Goal: Find contact information: Find contact information

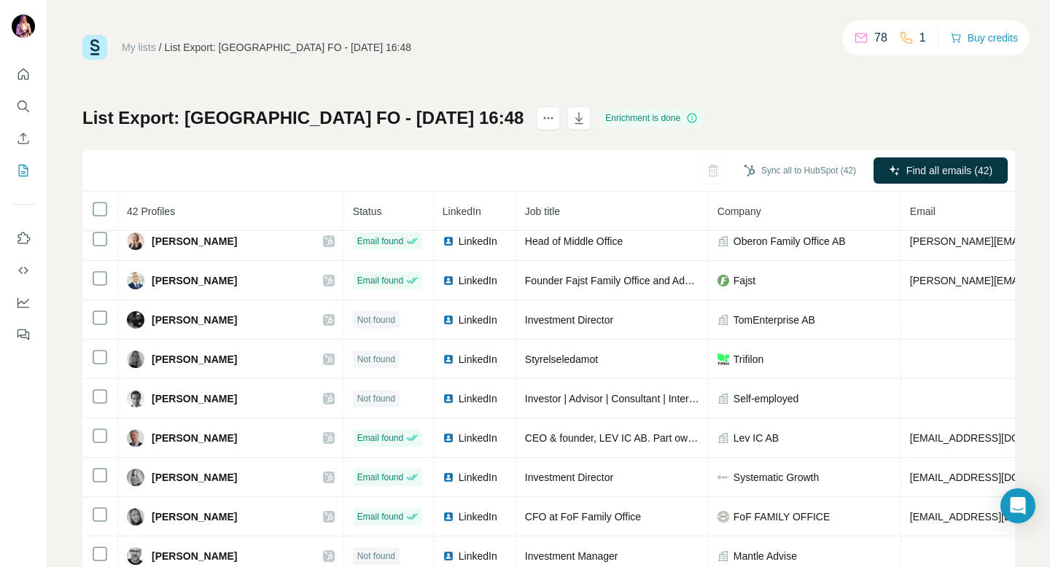
scroll to position [177, 0]
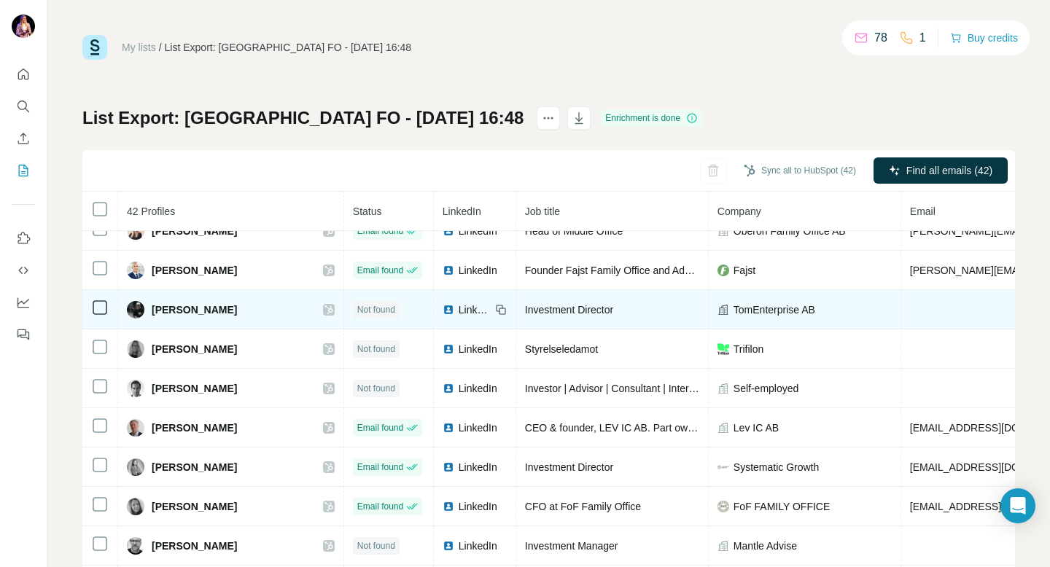
click at [225, 312] on span "[PERSON_NAME]" at bounding box center [194, 310] width 85 height 15
drag, startPoint x: 234, startPoint y: 312, endPoint x: 151, endPoint y: 311, distance: 83.2
click at [152, 311] on span "[PERSON_NAME]" at bounding box center [194, 310] width 85 height 15
copy span "[PERSON_NAME]"
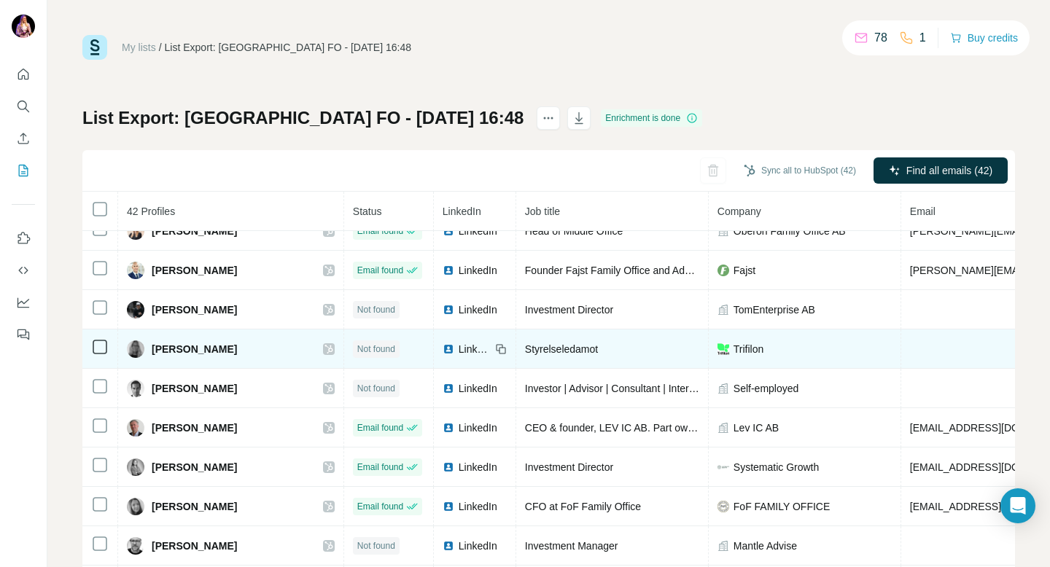
drag, startPoint x: 241, startPoint y: 354, endPoint x: 152, endPoint y: 352, distance: 89.8
click at [152, 352] on div "[PERSON_NAME]" at bounding box center [231, 350] width 208 height 18
copy span "[PERSON_NAME]"
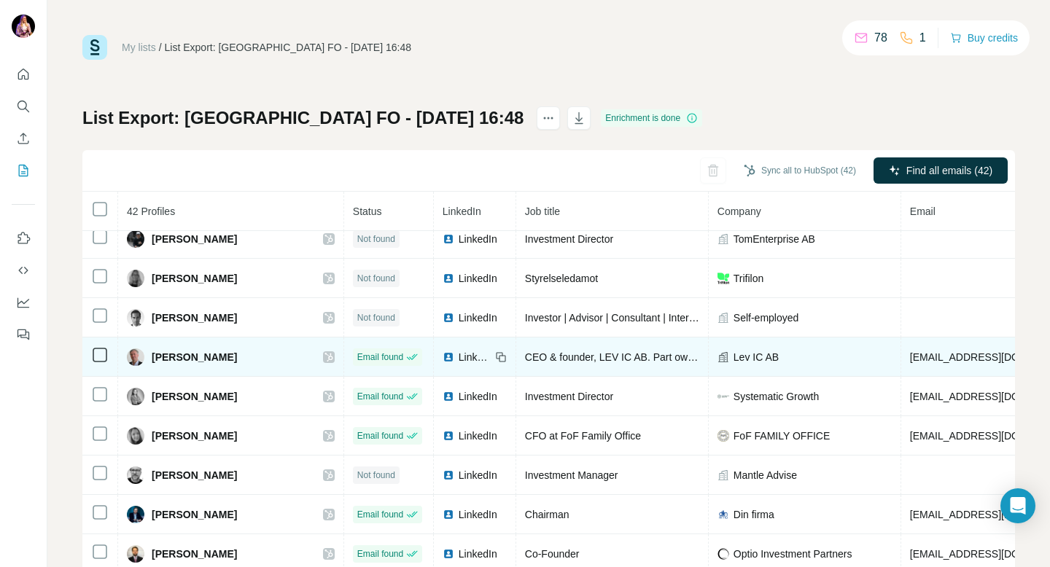
scroll to position [249, 0]
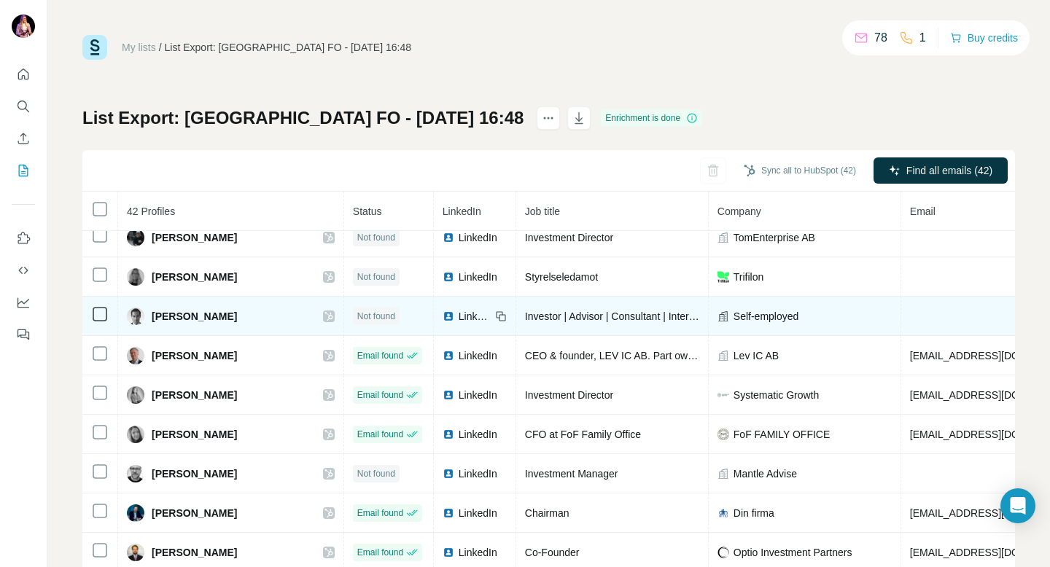
drag, startPoint x: 236, startPoint y: 321, endPoint x: 152, endPoint y: 319, distance: 83.9
click at [152, 319] on div "[PERSON_NAME]" at bounding box center [231, 317] width 208 height 18
copy span "[PERSON_NAME]"
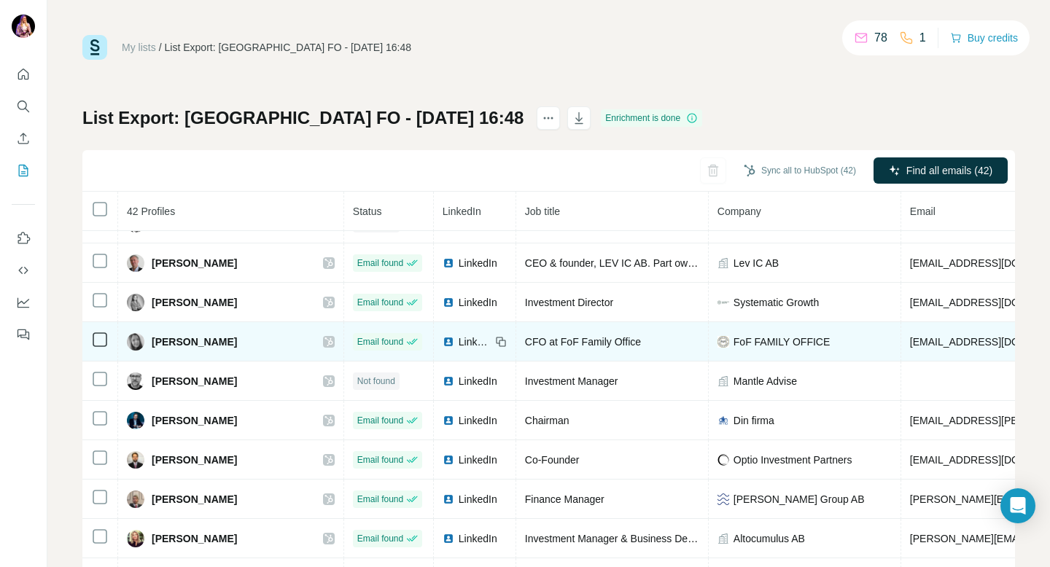
scroll to position [352, 0]
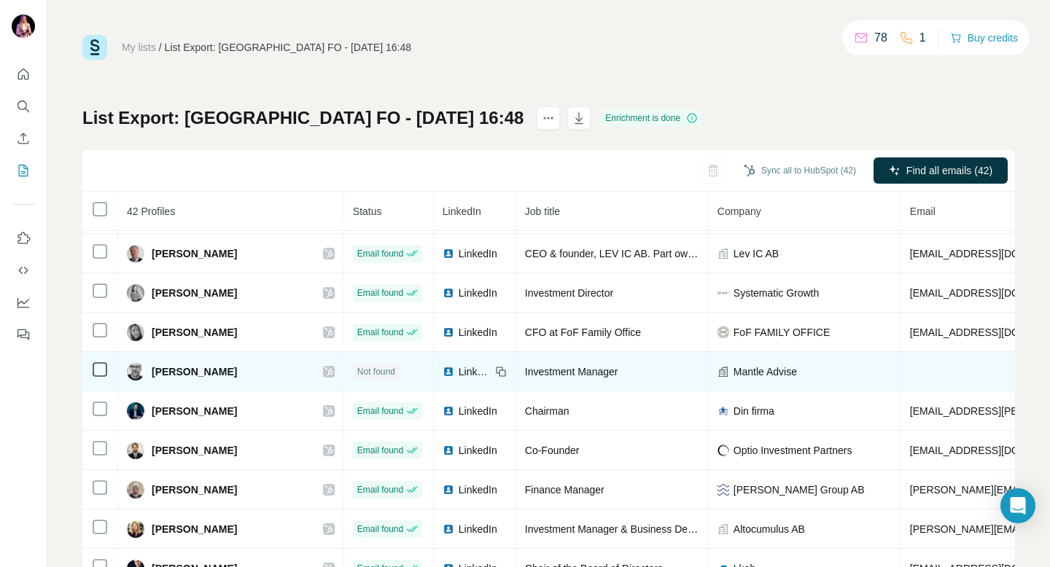
drag, startPoint x: 238, startPoint y: 371, endPoint x: 151, endPoint y: 371, distance: 87.5
click at [151, 371] on div "[PERSON_NAME]" at bounding box center [182, 372] width 110 height 18
copy span "[PERSON_NAME]"
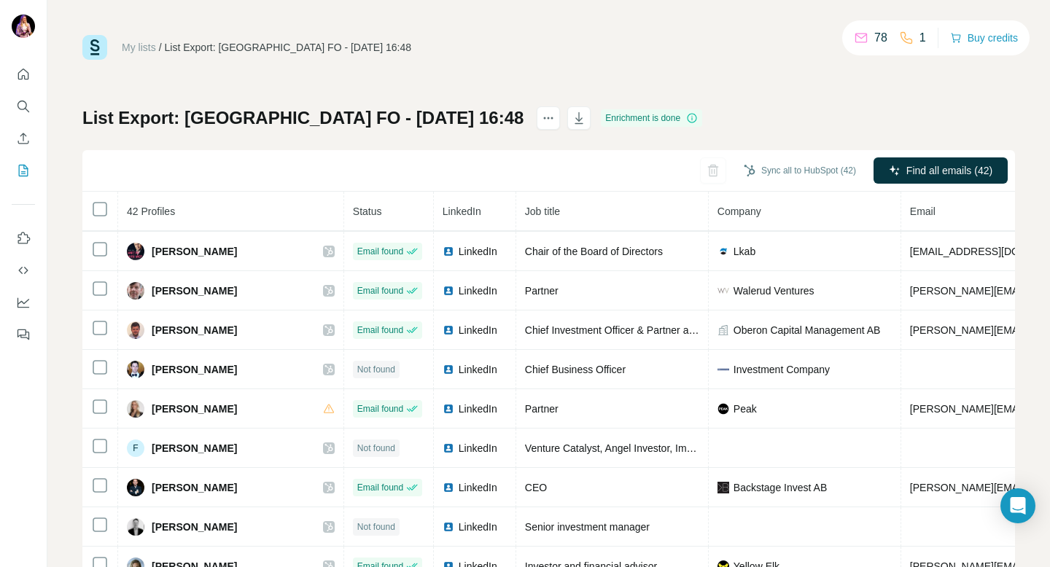
scroll to position [678, 0]
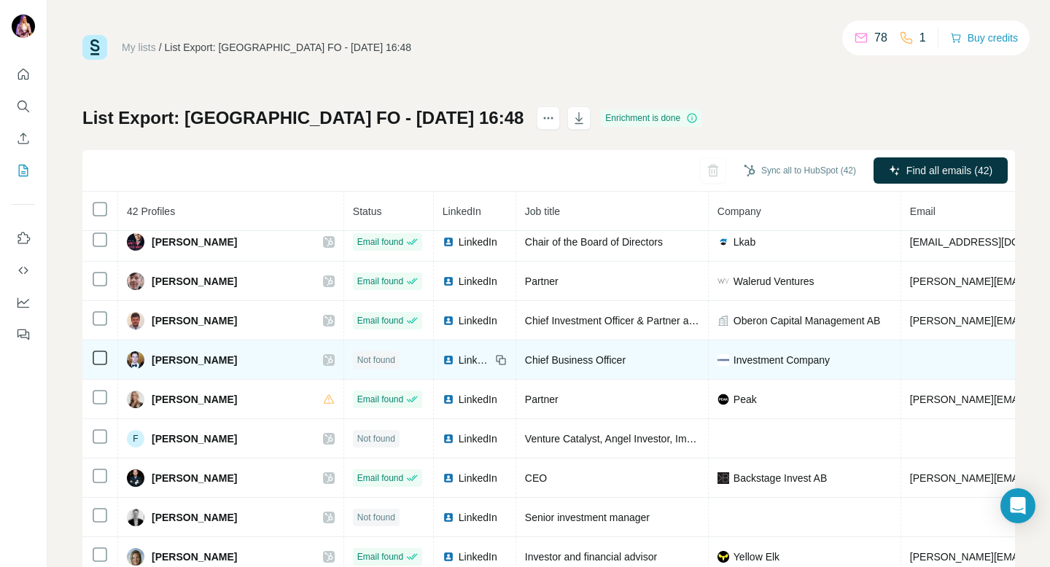
drag, startPoint x: 225, startPoint y: 362, endPoint x: 176, endPoint y: 362, distance: 49.6
click at [181, 362] on div "[PERSON_NAME]" at bounding box center [231, 361] width 208 height 18
click at [173, 362] on span "[PERSON_NAME]" at bounding box center [194, 360] width 85 height 15
drag, startPoint x: 214, startPoint y: 362, endPoint x: 150, endPoint y: 363, distance: 63.5
click at [150, 361] on div "[PERSON_NAME]" at bounding box center [231, 361] width 208 height 18
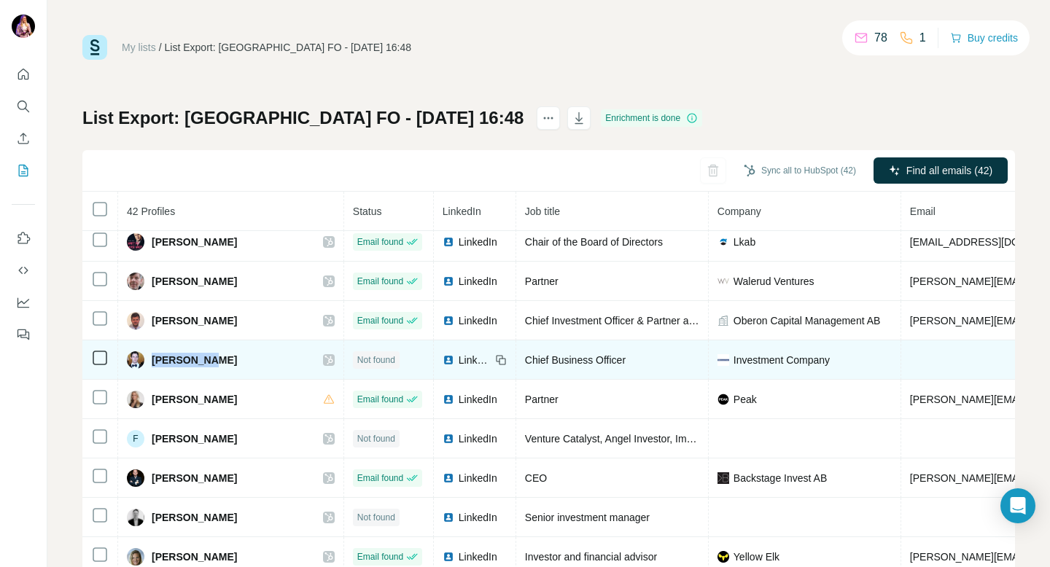
copy span "[PERSON_NAME]"
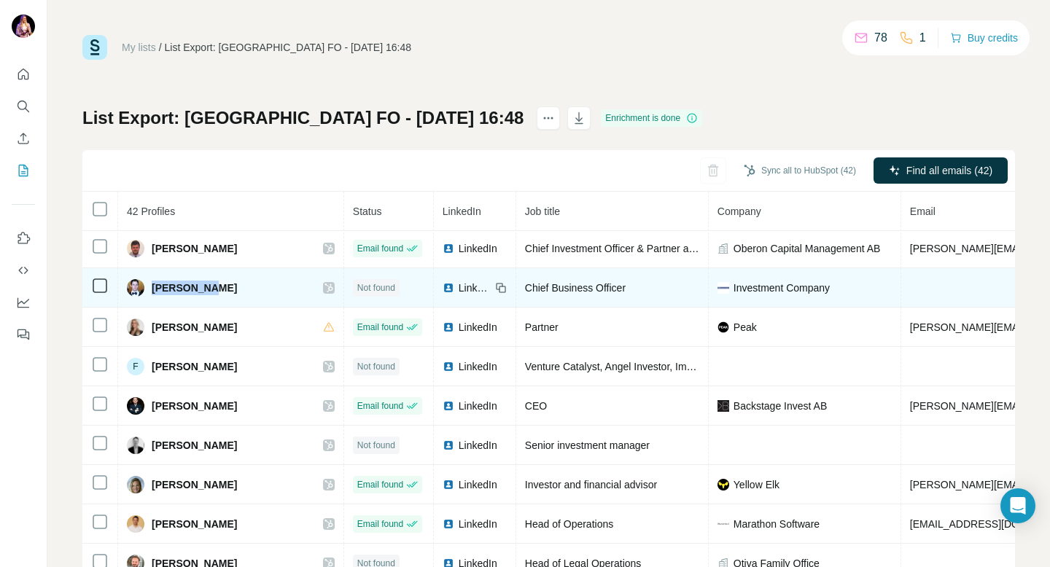
scroll to position [751, 0]
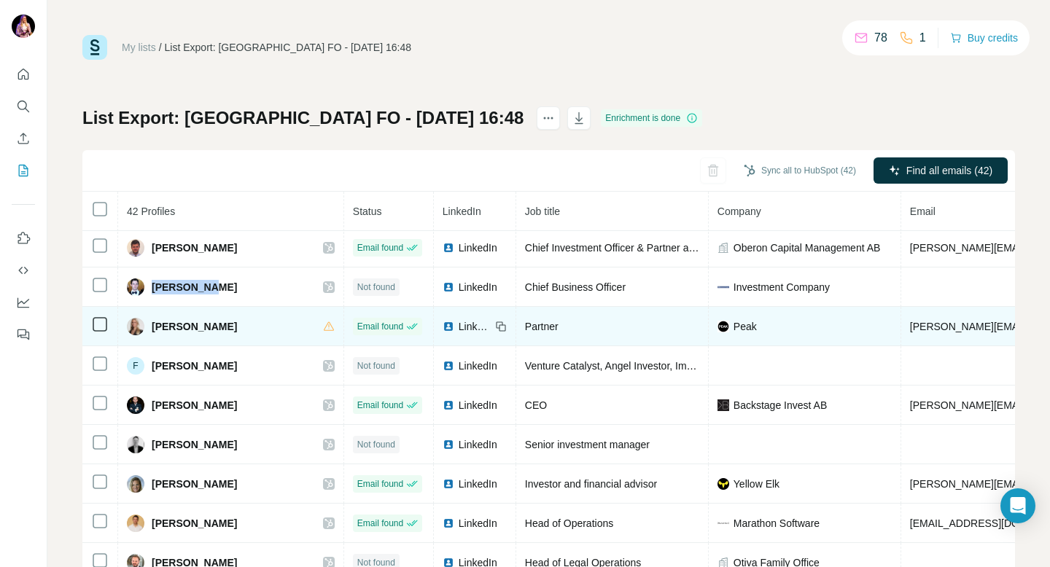
drag, startPoint x: 238, startPoint y: 326, endPoint x: 151, endPoint y: 323, distance: 86.8
click at [151, 323] on div "[PERSON_NAME]" at bounding box center [231, 327] width 208 height 18
drag, startPoint x: 945, startPoint y: 330, endPoint x: 844, endPoint y: 330, distance: 101.4
copy span "[PERSON_NAME][EMAIL_ADDRESS][DOMAIN_NAME]"
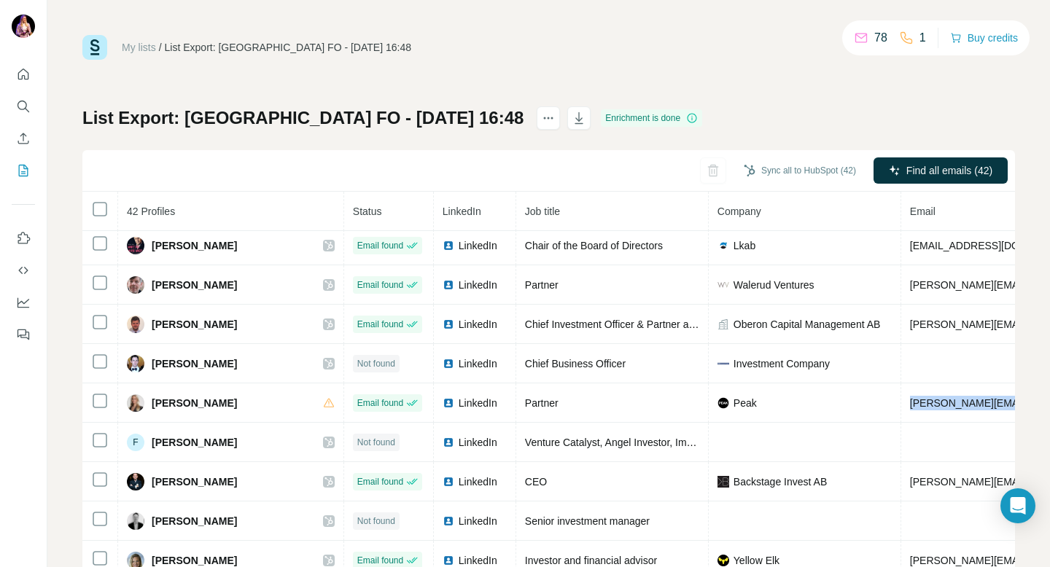
scroll to position [702, 0]
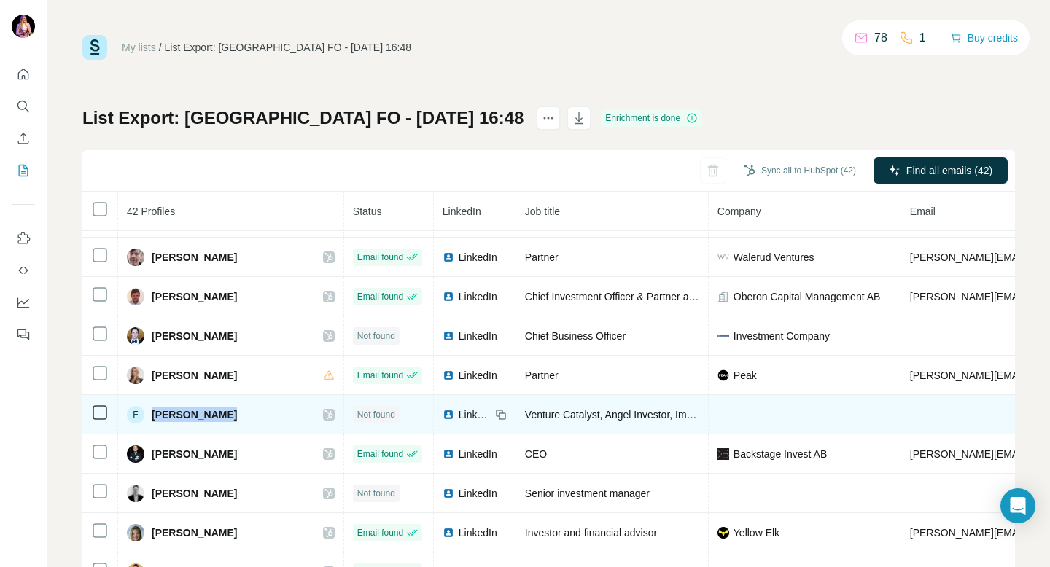
drag, startPoint x: 218, startPoint y: 415, endPoint x: 151, endPoint y: 414, distance: 67.1
click at [152, 414] on span "[PERSON_NAME]" at bounding box center [194, 415] width 85 height 15
copy span "[PERSON_NAME]"
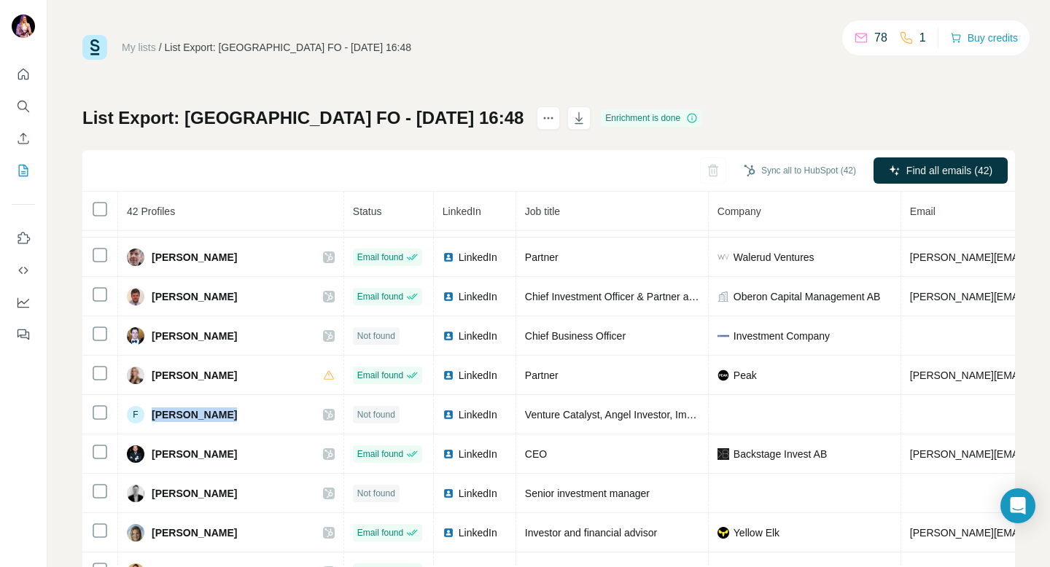
copy span "[PERSON_NAME]"
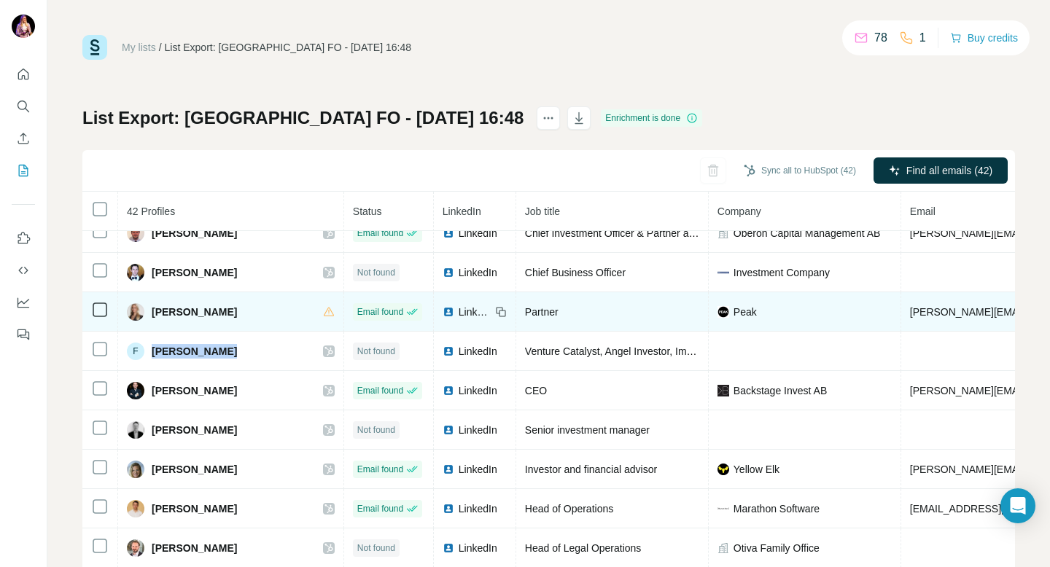
scroll to position [805, 0]
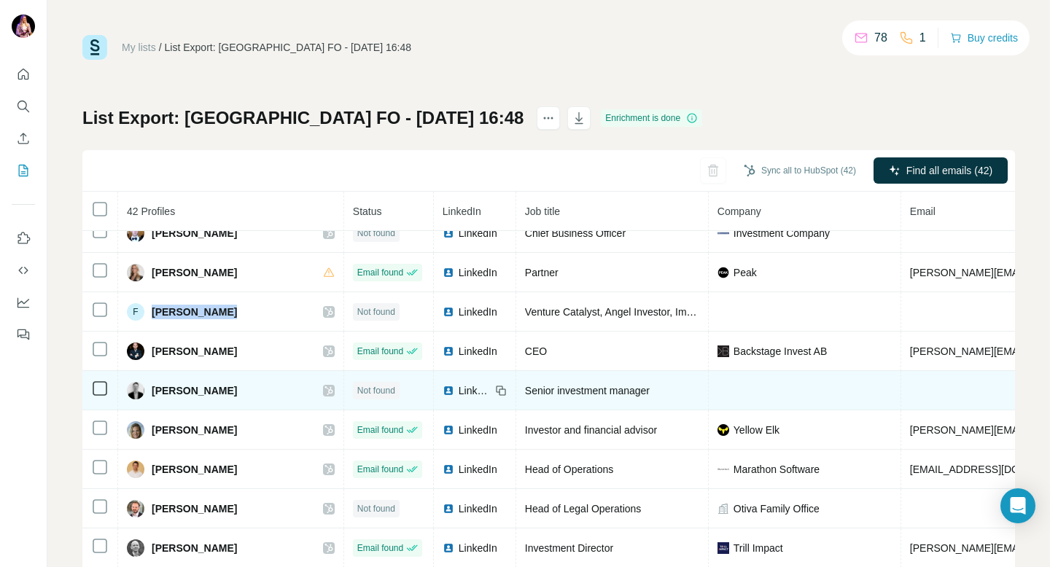
drag, startPoint x: 231, startPoint y: 393, endPoint x: 139, endPoint y: 393, distance: 92.6
click at [139, 392] on div "[PERSON_NAME]" at bounding box center [231, 391] width 208 height 18
copy div "[PERSON_NAME]"
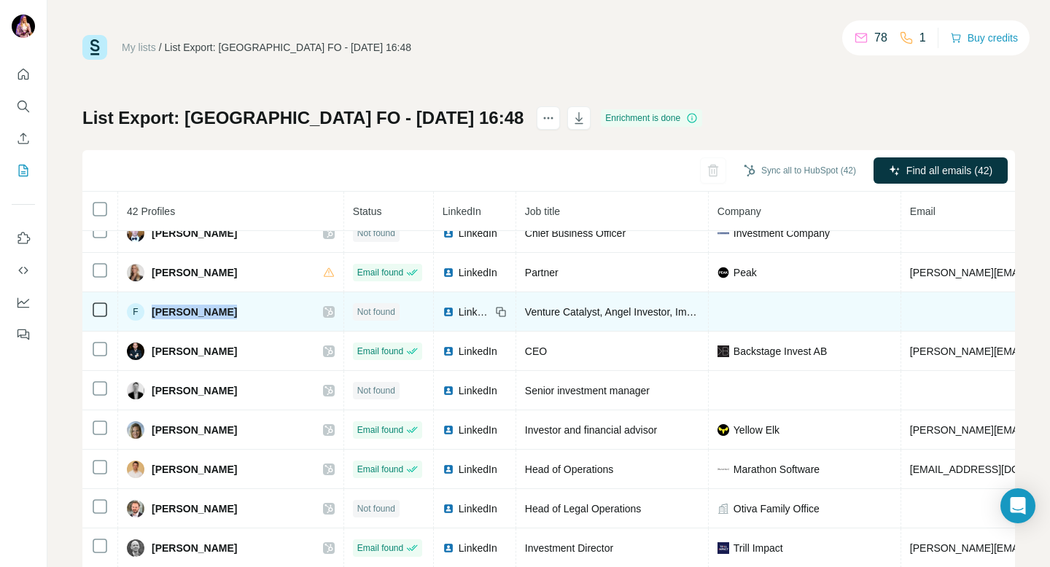
drag, startPoint x: 235, startPoint y: 312, endPoint x: 150, endPoint y: 311, distance: 84.6
click at [150, 311] on div "F [PERSON_NAME]" at bounding box center [231, 312] width 208 height 18
copy span "[PERSON_NAME]"
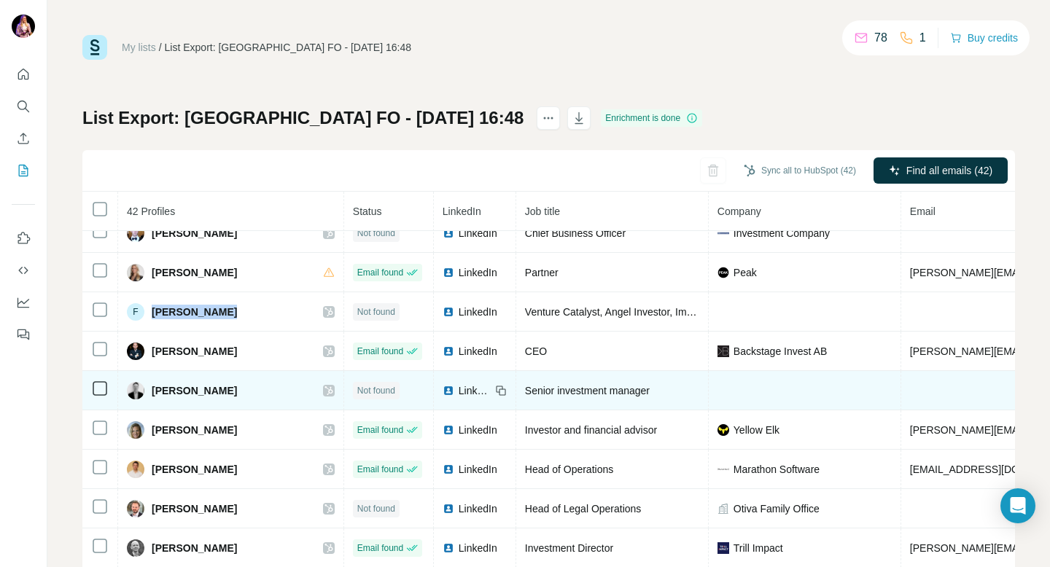
drag, startPoint x: 238, startPoint y: 395, endPoint x: 145, endPoint y: 392, distance: 93.4
click at [145, 392] on div "[PERSON_NAME]" at bounding box center [231, 391] width 208 height 18
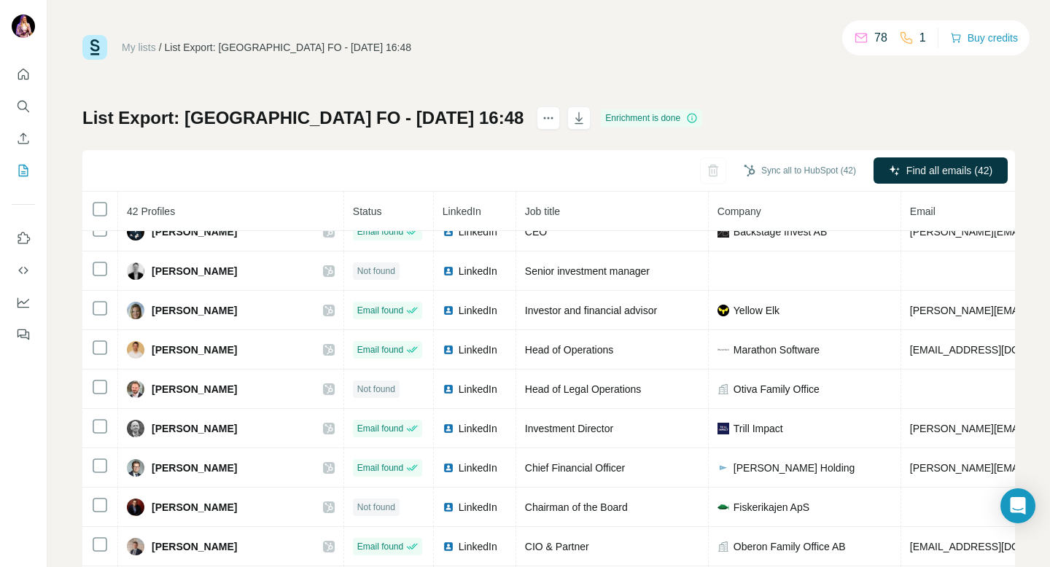
scroll to position [981, 0]
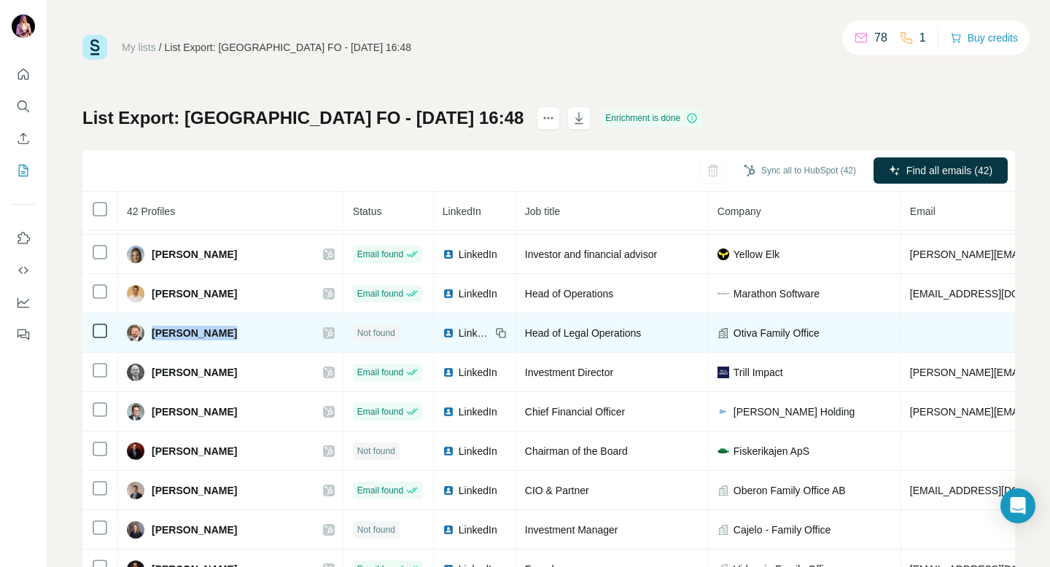
drag, startPoint x: 230, startPoint y: 333, endPoint x: 153, endPoint y: 332, distance: 76.6
click at [153, 332] on div "[PERSON_NAME]" at bounding box center [231, 334] width 208 height 18
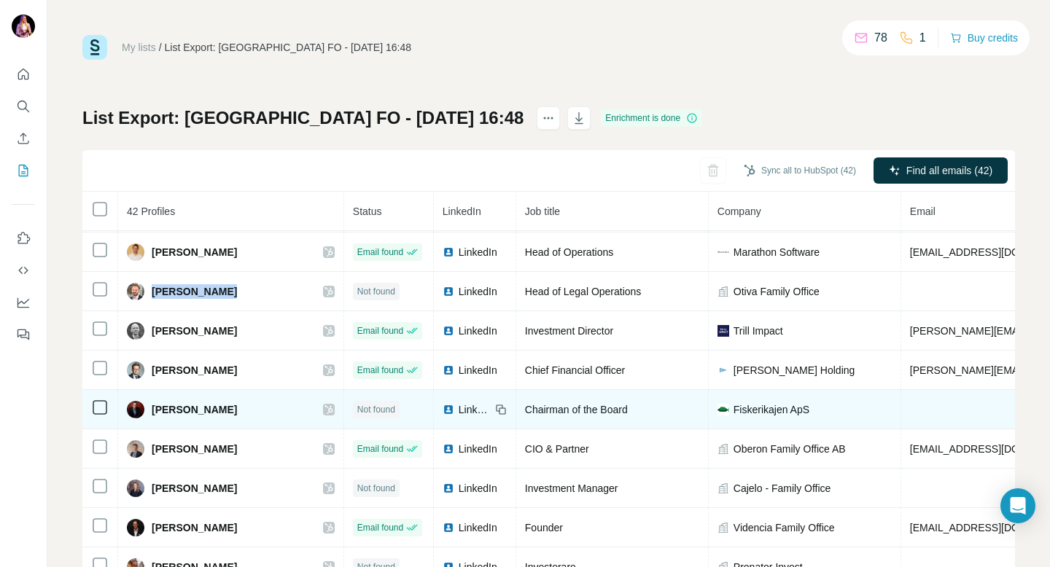
scroll to position [1039, 0]
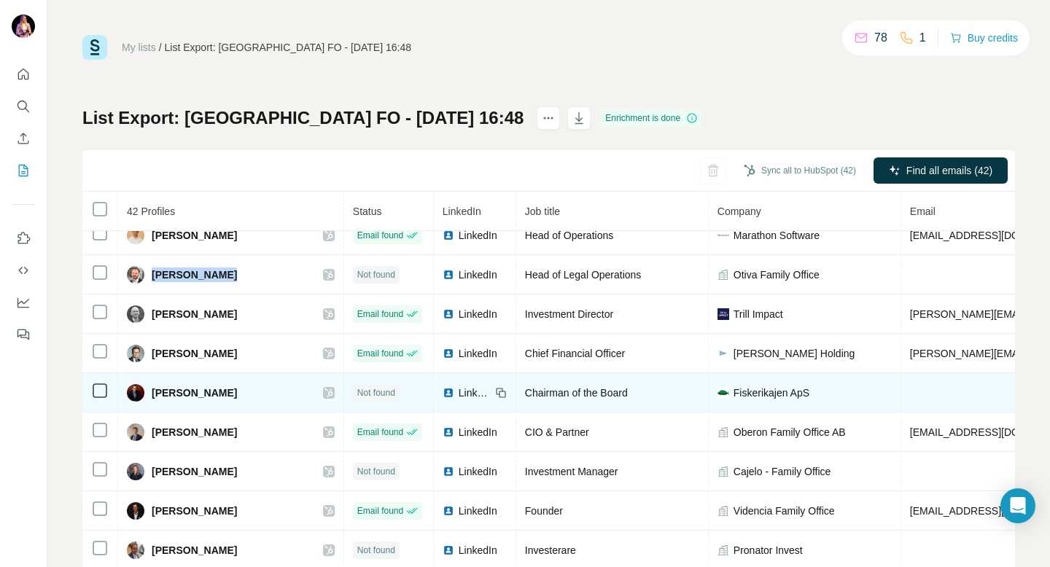
drag, startPoint x: 247, startPoint y: 390, endPoint x: 150, endPoint y: 389, distance: 97.0
click at [150, 389] on div "[PERSON_NAME]" at bounding box center [231, 393] width 208 height 18
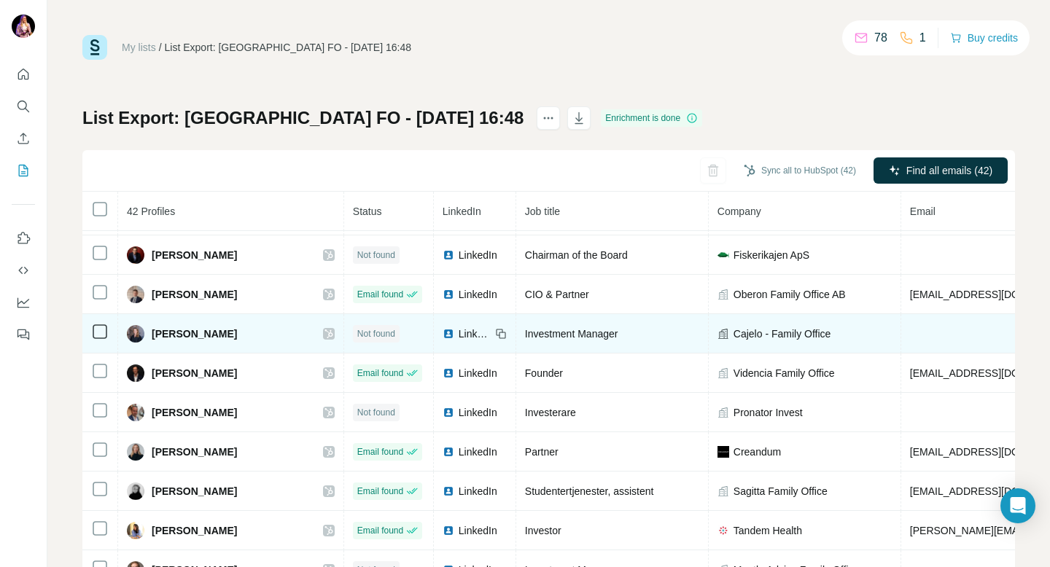
scroll to position [1230, 0]
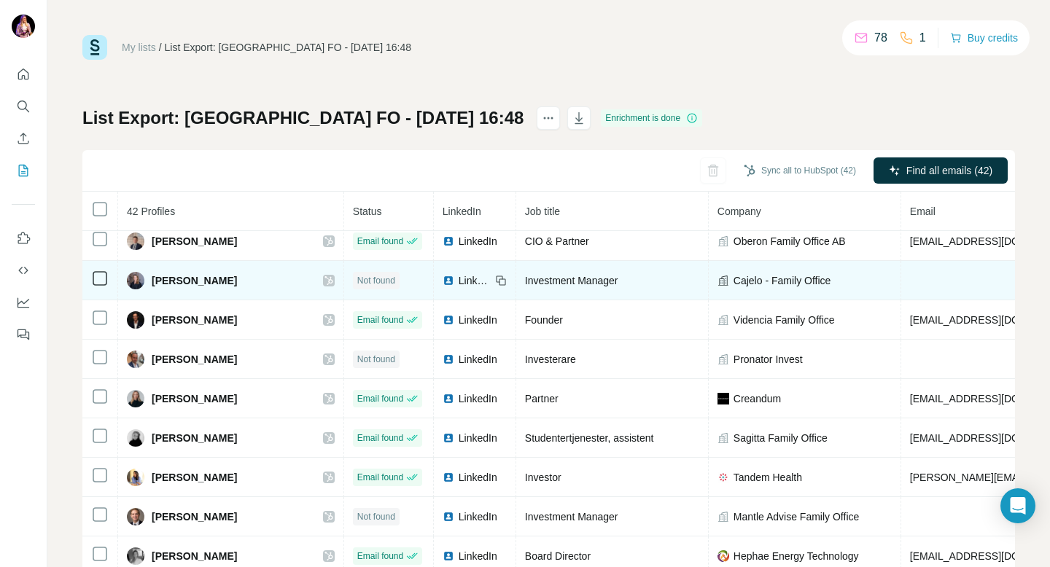
drag, startPoint x: 229, startPoint y: 281, endPoint x: 152, endPoint y: 282, distance: 76.6
click at [152, 281] on div "[PERSON_NAME]" at bounding box center [231, 281] width 208 height 18
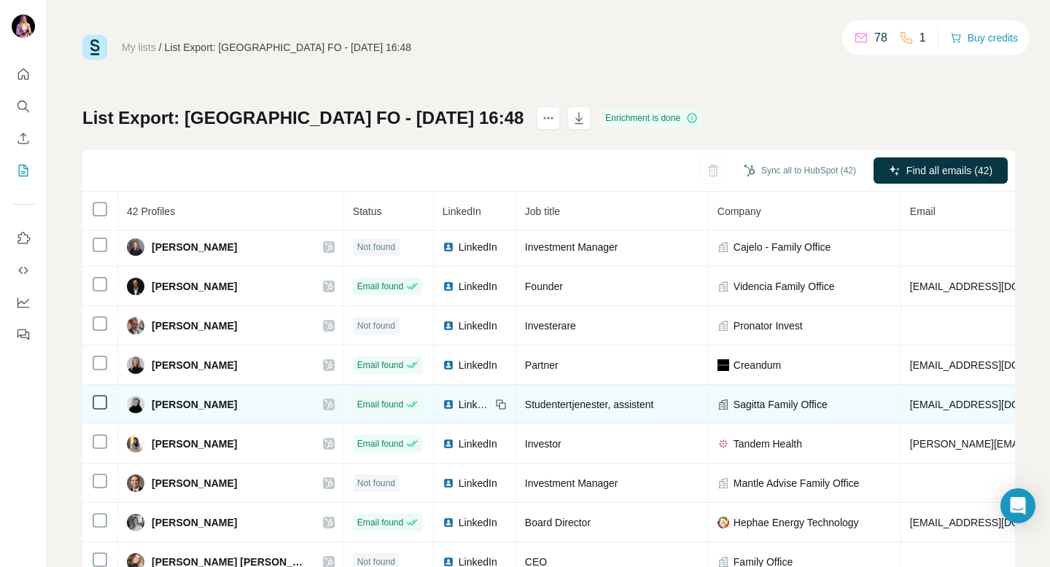
scroll to position [1271, 0]
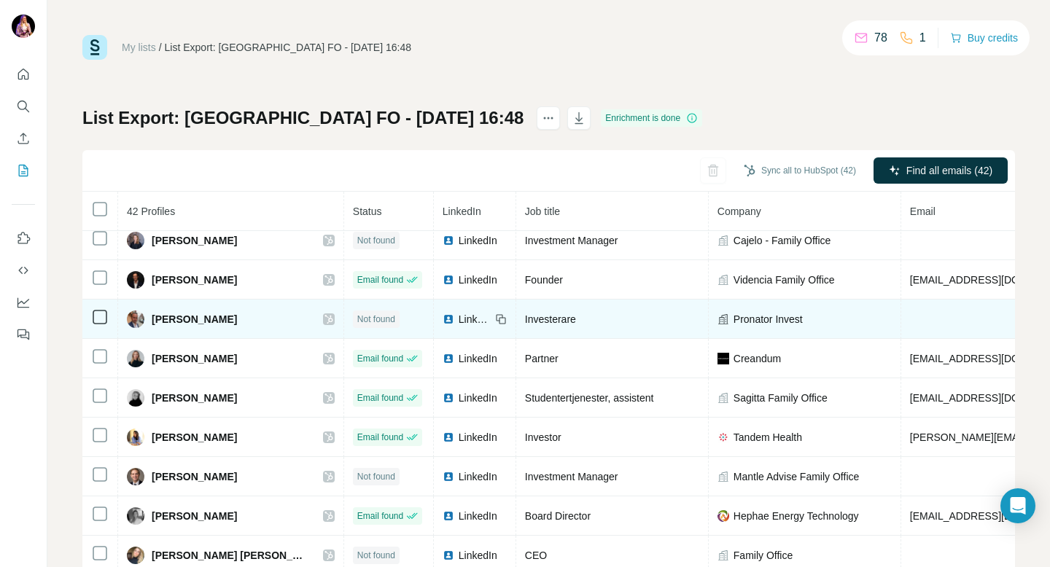
drag, startPoint x: 225, startPoint y: 321, endPoint x: 150, endPoint y: 319, distance: 75.9
click at [150, 319] on div "[PERSON_NAME]" at bounding box center [231, 320] width 208 height 18
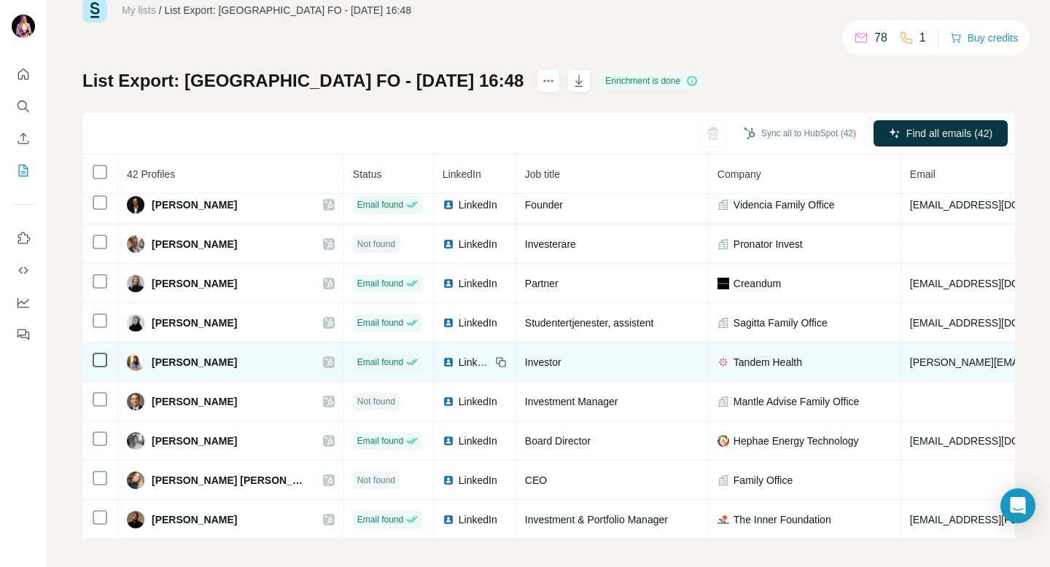
scroll to position [44, 0]
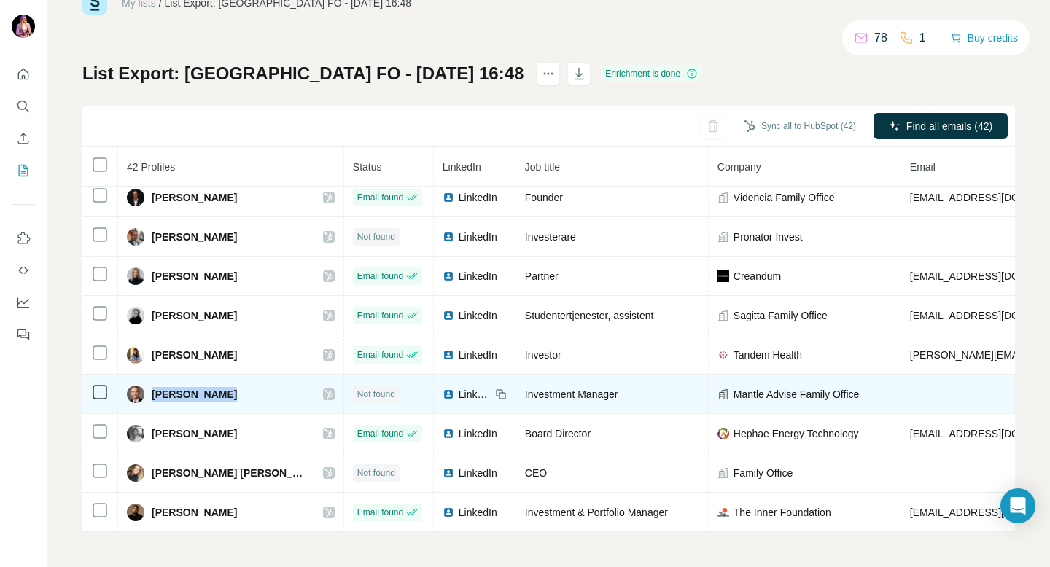
drag, startPoint x: 225, startPoint y: 396, endPoint x: 152, endPoint y: 396, distance: 72.9
click at [152, 395] on div "[PERSON_NAME]" at bounding box center [231, 395] width 208 height 18
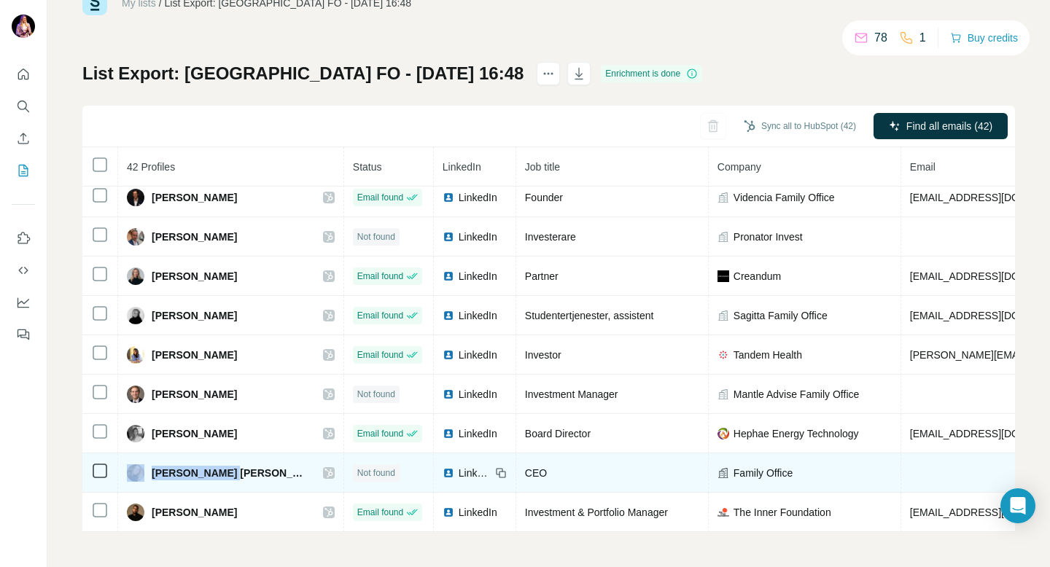
drag, startPoint x: 192, startPoint y: 474, endPoint x: 138, endPoint y: 473, distance: 54.0
click at [138, 473] on div "[PERSON_NAME] [PERSON_NAME]" at bounding box center [231, 474] width 208 height 18
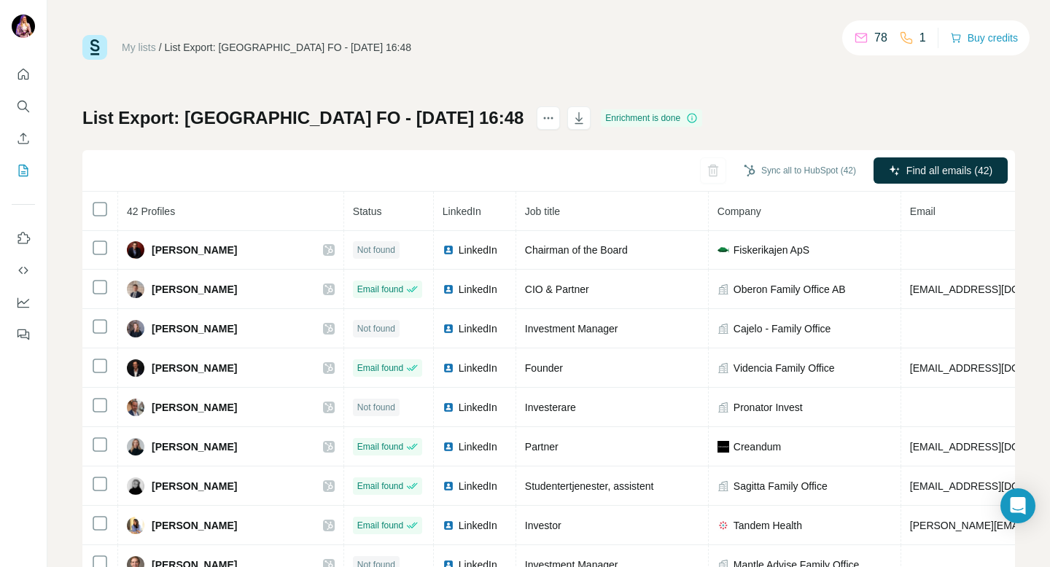
scroll to position [1308, 0]
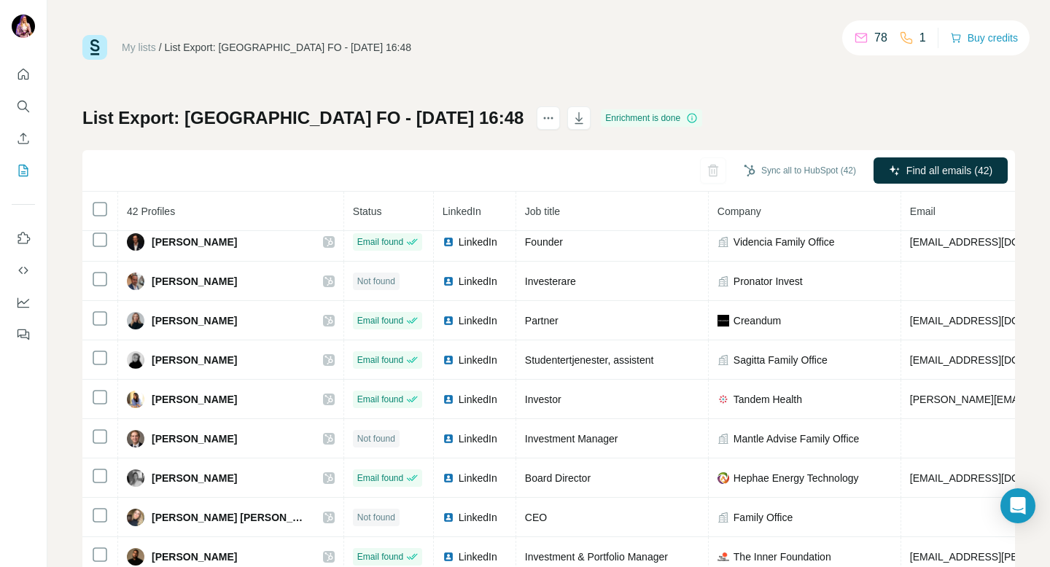
click at [649, 140] on div "List Export: [GEOGRAPHIC_DATA] FO - [DATE] 16:48 Enrichment is done Sync all to…" at bounding box center [548, 341] width 933 height 470
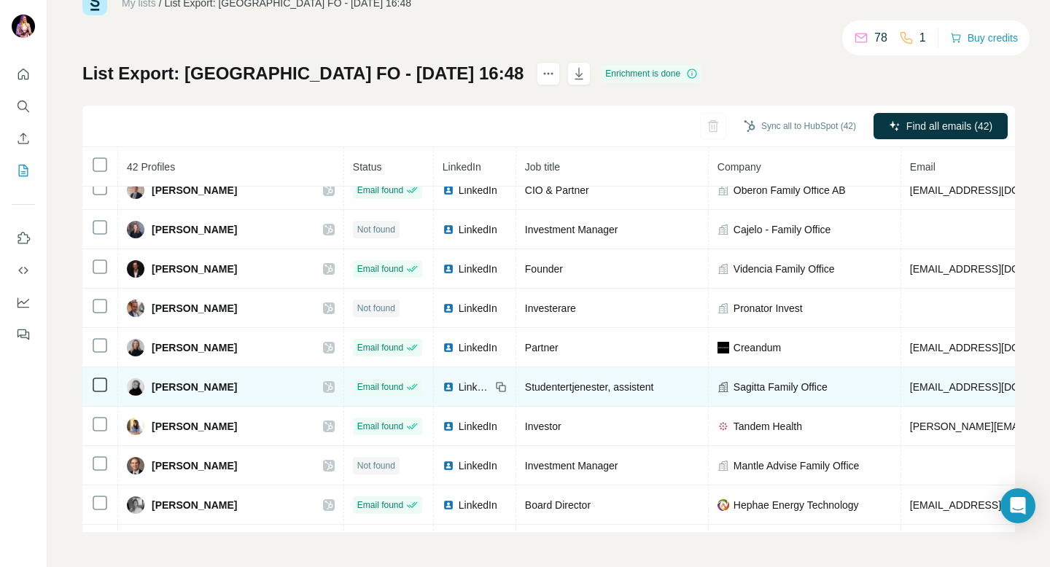
scroll to position [1224, 0]
